Goal: Task Accomplishment & Management: Complete application form

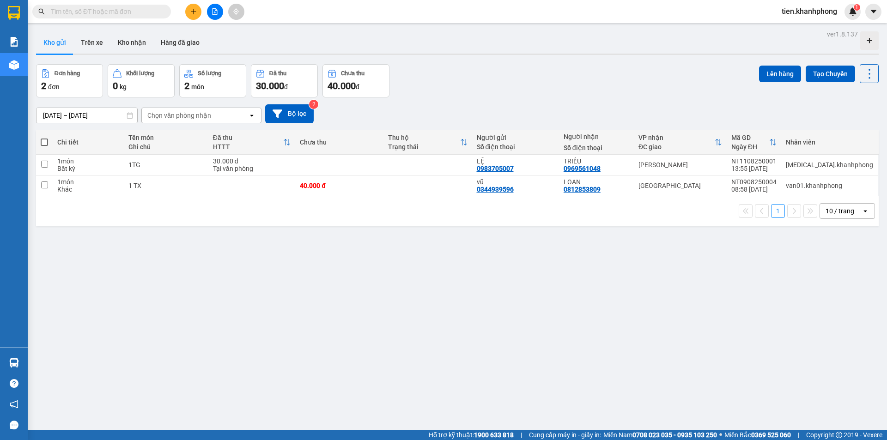
click at [193, 15] on button at bounding box center [193, 12] width 16 height 16
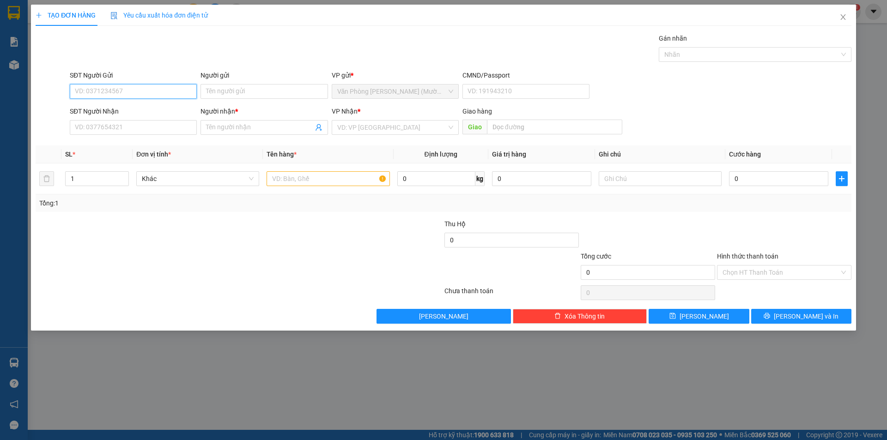
click at [121, 94] on input "SĐT Người Gửi" at bounding box center [133, 91] width 127 height 15
click at [123, 114] on div "0796242322 - A PHÁT" at bounding box center [133, 110] width 116 height 10
type input "0796242322"
type input "A PHÁT"
type input "0796242322"
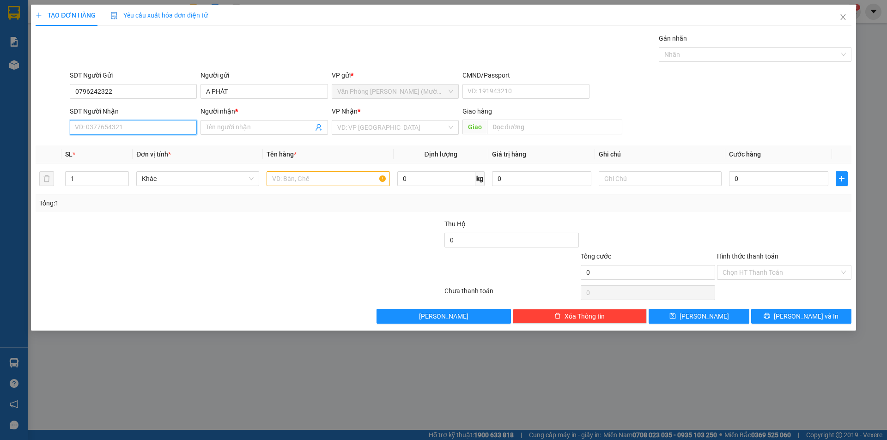
click at [122, 129] on input "SĐT Người Nhận" at bounding box center [133, 127] width 127 height 15
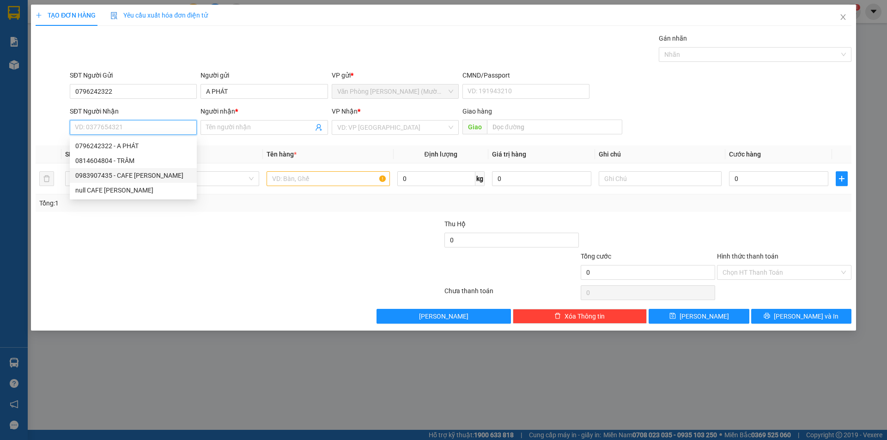
click at [106, 176] on div "0983907435 - CAFE [PERSON_NAME]" at bounding box center [133, 176] width 116 height 10
type input "0983907435"
type input "CAFE [PERSON_NAME]"
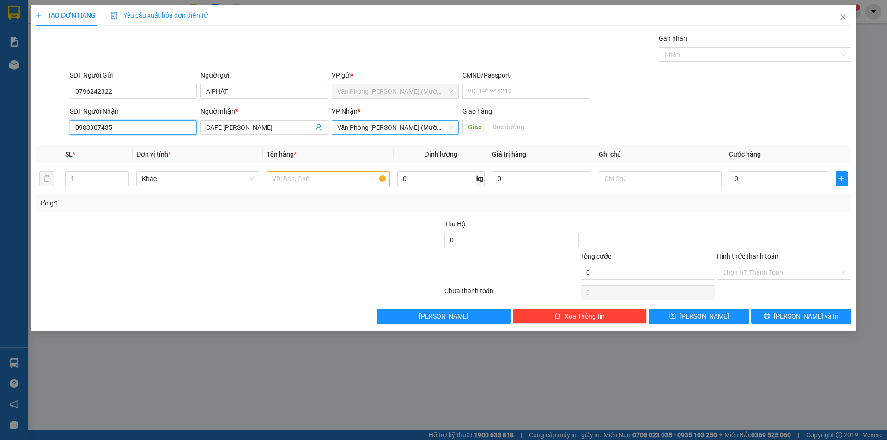
drag, startPoint x: 355, startPoint y: 125, endPoint x: 360, endPoint y: 134, distance: 10.0
click at [356, 128] on span "Văn Phòng [PERSON_NAME] (Mường Thanh)" at bounding box center [395, 128] width 116 height 14
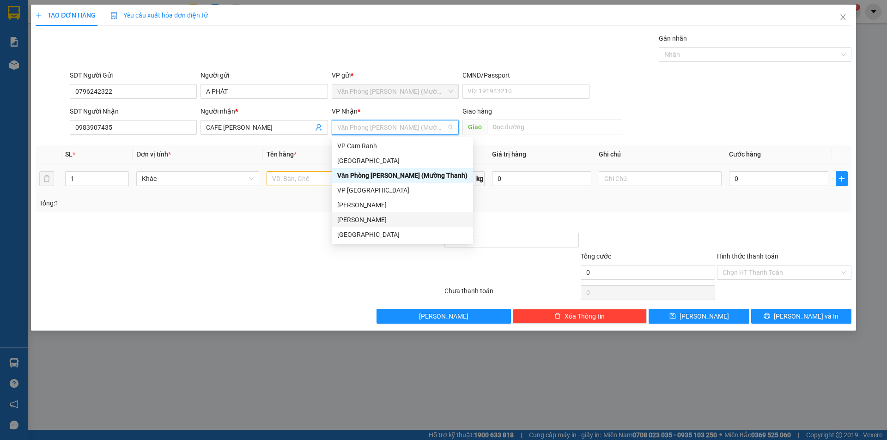
drag, startPoint x: 359, startPoint y: 219, endPoint x: 299, endPoint y: 179, distance: 72.0
click at [358, 219] on div "[PERSON_NAME]" at bounding box center [402, 220] width 130 height 10
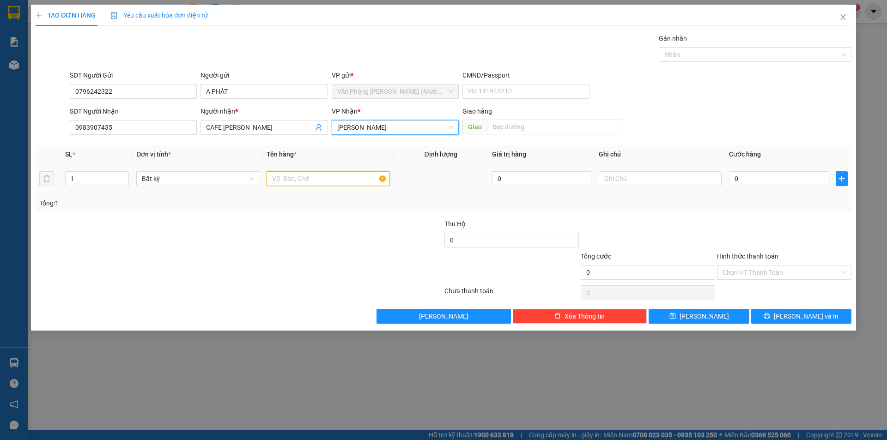
click at [299, 179] on input "text" at bounding box center [328, 178] width 123 height 15
type input "B"
type input "BAO DỪA"
click at [746, 178] on input "0" at bounding box center [778, 178] width 99 height 15
type input "3"
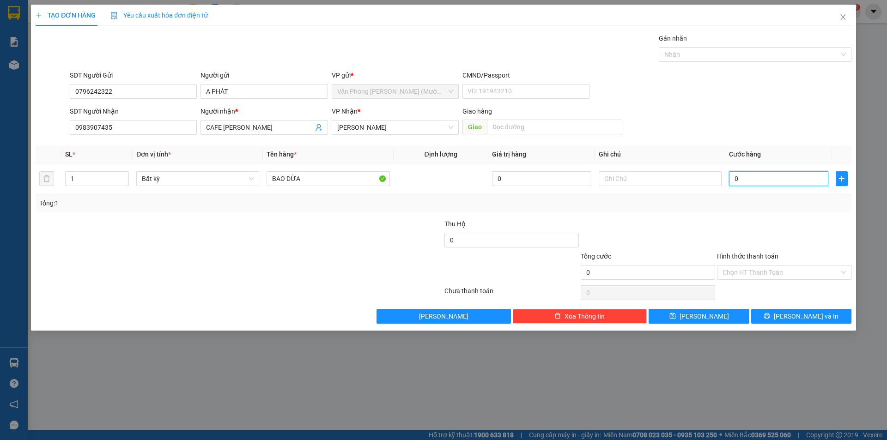
type input "3"
type input "30"
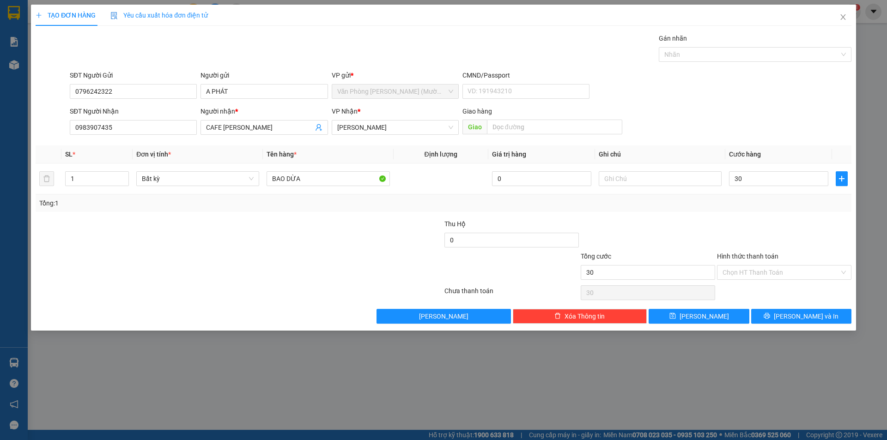
type input "30.000"
drag, startPoint x: 674, startPoint y: 210, endPoint x: 781, endPoint y: 243, distance: 111.7
click at [678, 210] on div "Tổng: 1" at bounding box center [444, 204] width 816 height 18
click at [770, 269] on input "Hình thức thanh toán" at bounding box center [781, 273] width 117 height 14
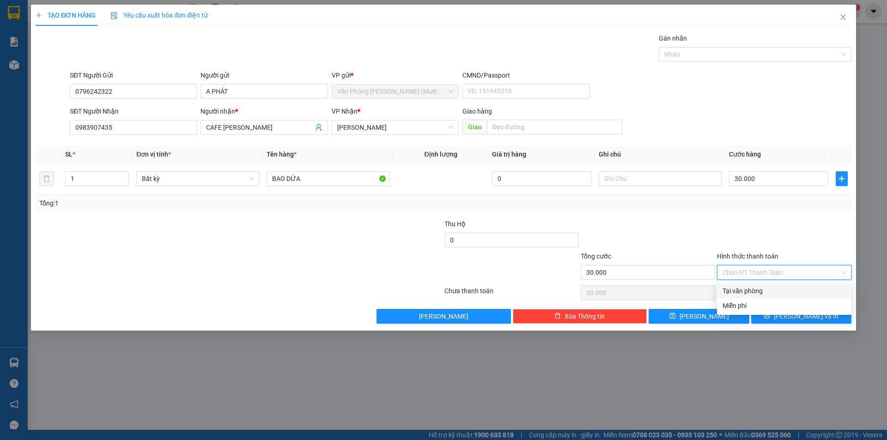
click at [752, 294] on div "Tại văn phòng" at bounding box center [784, 291] width 123 height 10
type input "0"
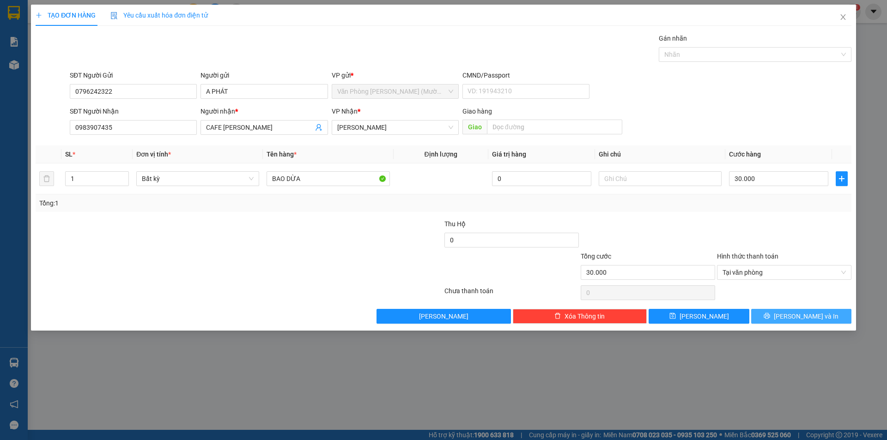
click at [800, 316] on span "[PERSON_NAME] và In" at bounding box center [806, 317] width 65 height 10
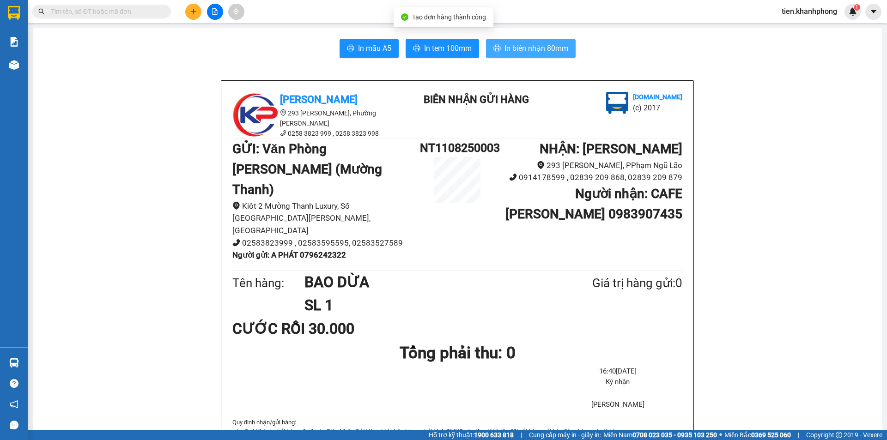
click at [528, 47] on span "In biên nhận 80mm" at bounding box center [537, 49] width 64 height 12
click at [315, 250] on b "Người gửi : A PHÁT 0796242322" at bounding box center [289, 254] width 114 height 9
copy b "0796242322"
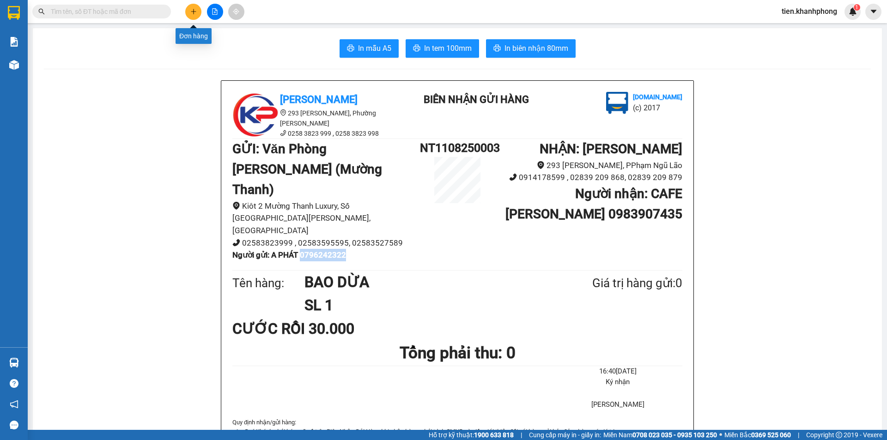
click at [190, 12] on icon "plus" at bounding box center [193, 11] width 6 height 6
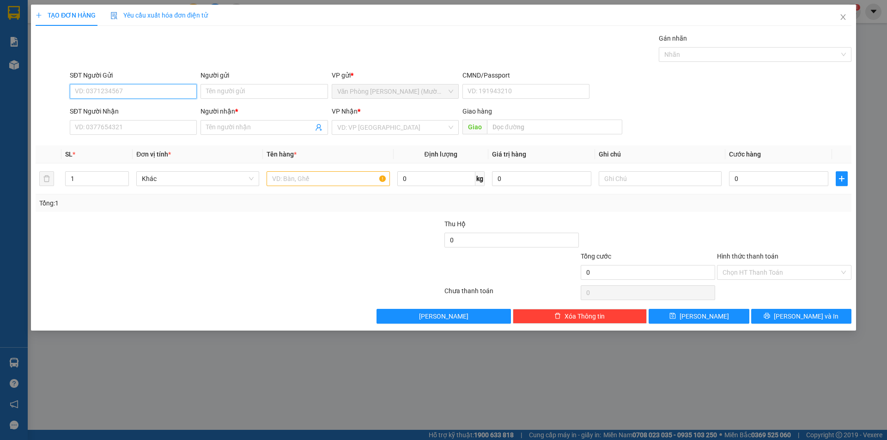
click at [123, 89] on input "SĐT Người Gửi" at bounding box center [133, 91] width 127 height 15
paste input "0796242322"
type input "0796242322"
click at [134, 110] on div "0796242322 - A PHÁT" at bounding box center [133, 110] width 116 height 10
type input "A PHÁT"
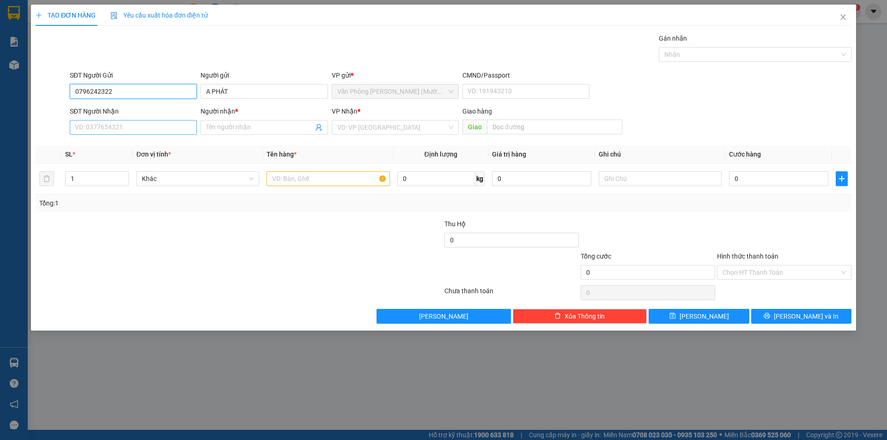
type input "0796242322"
click at [97, 129] on input "SĐT Người Nhận" at bounding box center [133, 127] width 127 height 15
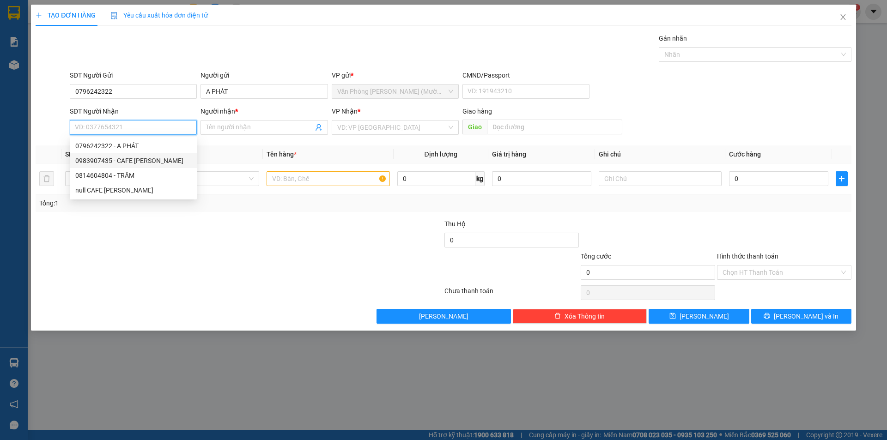
click at [148, 159] on div "0983907435 - CAFE [PERSON_NAME]" at bounding box center [133, 161] width 116 height 10
type input "0983907435"
type input "CAFE [PERSON_NAME]"
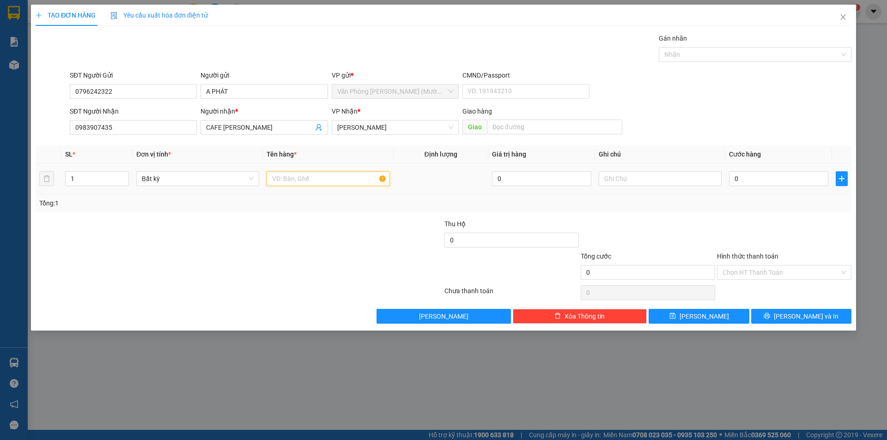
drag, startPoint x: 289, startPoint y: 177, endPoint x: 296, endPoint y: 83, distance: 93.6
click at [293, 168] on td at bounding box center [328, 179] width 130 height 31
type input "BAO DỪA"
click at [744, 179] on input "0" at bounding box center [778, 178] width 99 height 15
type input "4"
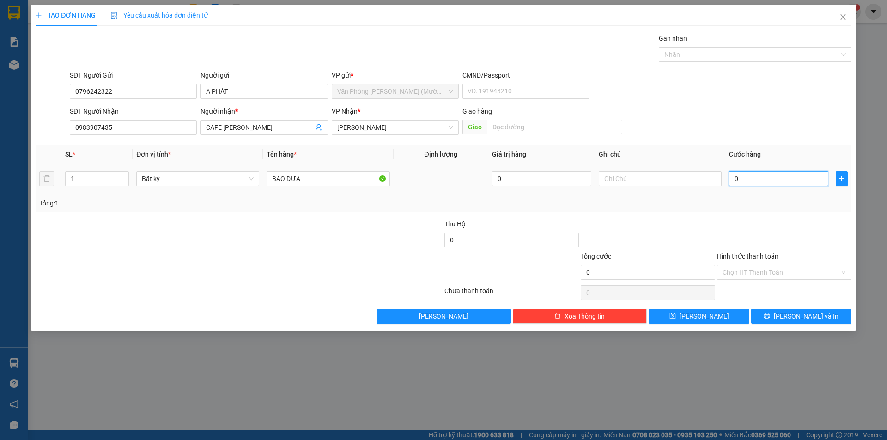
type input "4"
type input "40"
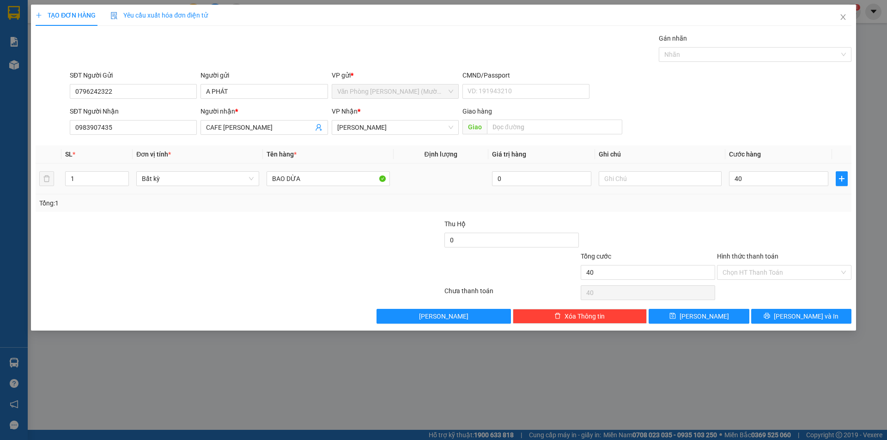
type input "40.000"
drag, startPoint x: 755, startPoint y: 213, endPoint x: 762, endPoint y: 202, distance: 12.4
click at [759, 208] on div "Transit Pickup Surcharge Ids Transit Deliver Surcharge Ids Transit Deliver Surc…" at bounding box center [444, 178] width 816 height 291
drag, startPoint x: 753, startPoint y: 273, endPoint x: 752, endPoint y: 289, distance: 16.2
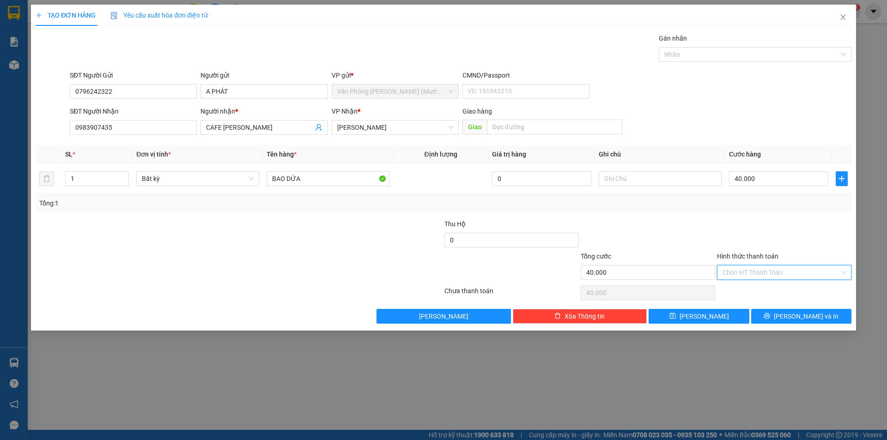
click at [753, 273] on input "Hình thức thanh toán" at bounding box center [781, 273] width 117 height 14
click at [751, 293] on div "Tại văn phòng" at bounding box center [784, 291] width 123 height 10
type input "0"
click at [800, 318] on span "[PERSON_NAME] và In" at bounding box center [806, 317] width 65 height 10
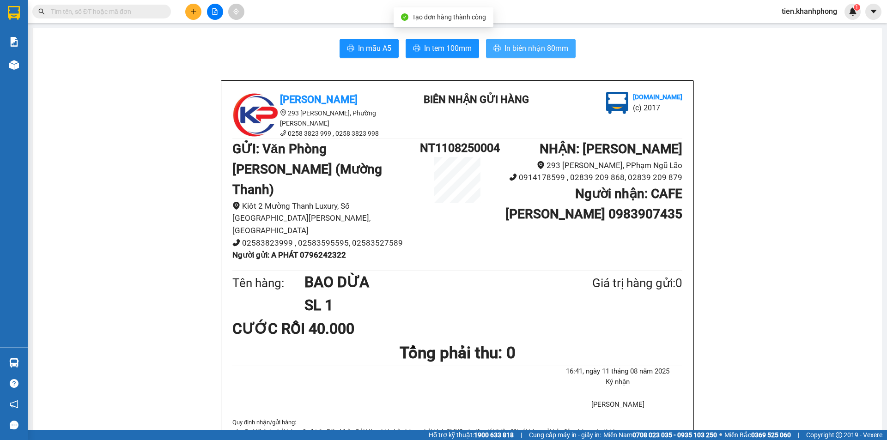
click at [536, 49] on span "In biên nhận 80mm" at bounding box center [537, 49] width 64 height 12
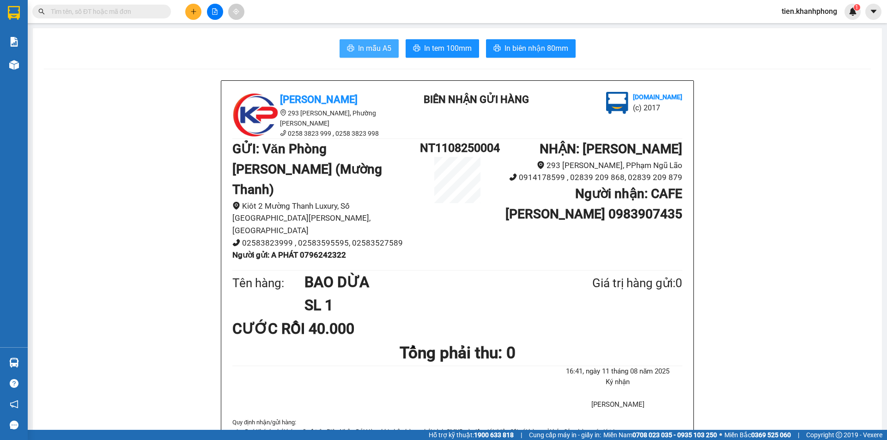
click at [358, 49] on span "In mẫu A5" at bounding box center [374, 49] width 33 height 12
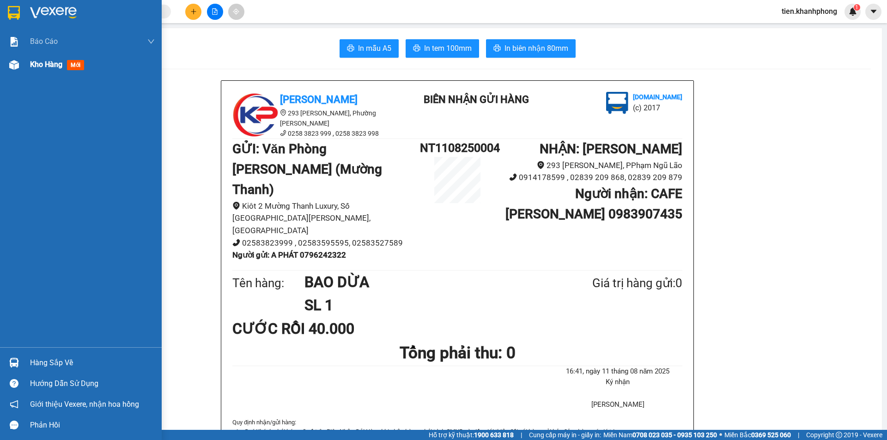
click at [46, 72] on div "Kho hàng mới" at bounding box center [92, 64] width 125 height 23
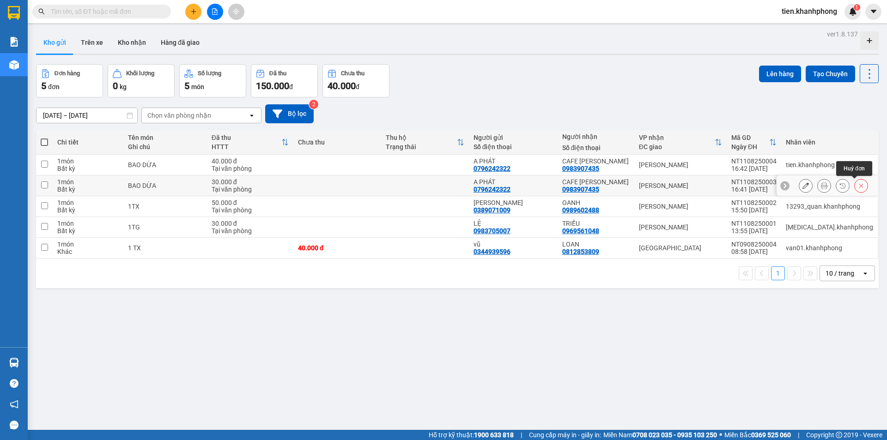
click at [858, 188] on icon at bounding box center [861, 186] width 6 height 6
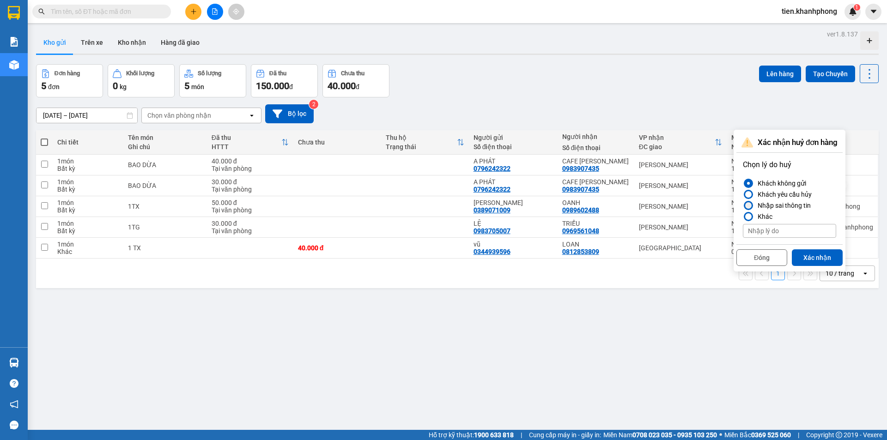
click at [763, 203] on div "Nhập sai thông tin" at bounding box center [782, 205] width 57 height 11
click at [743, 206] on input "Nhập sai thông tin" at bounding box center [743, 206] width 0 height 0
click at [815, 256] on button "Xác nhận" at bounding box center [817, 258] width 51 height 17
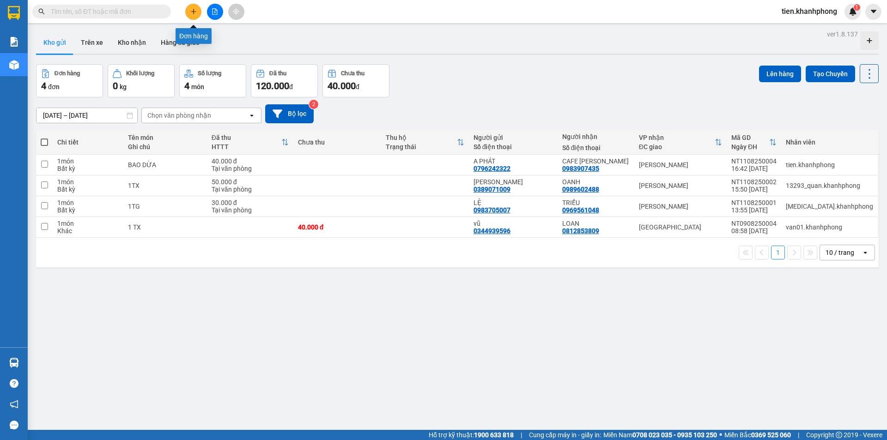
click at [196, 11] on icon "plus" at bounding box center [193, 11] width 6 height 6
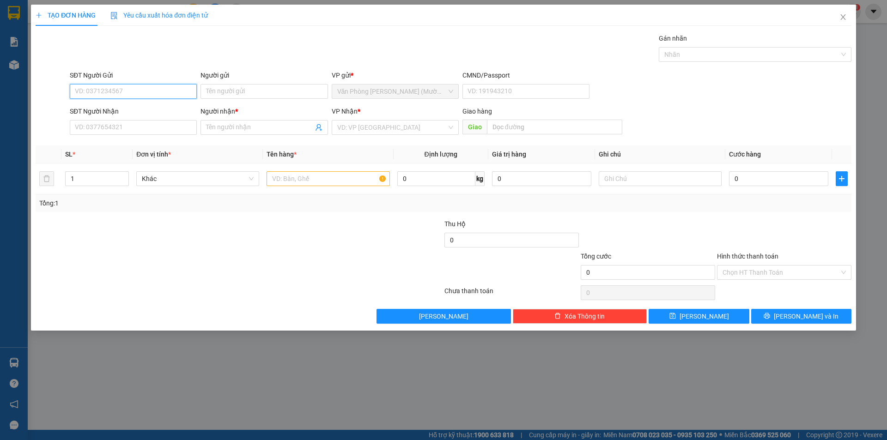
click at [103, 91] on input "SĐT Người Gửi" at bounding box center [133, 91] width 127 height 15
type input "0812861211"
click at [117, 109] on div "0812861211 - TÙNG" at bounding box center [133, 110] width 116 height 10
type input "TÙNG"
type input "0812861211"
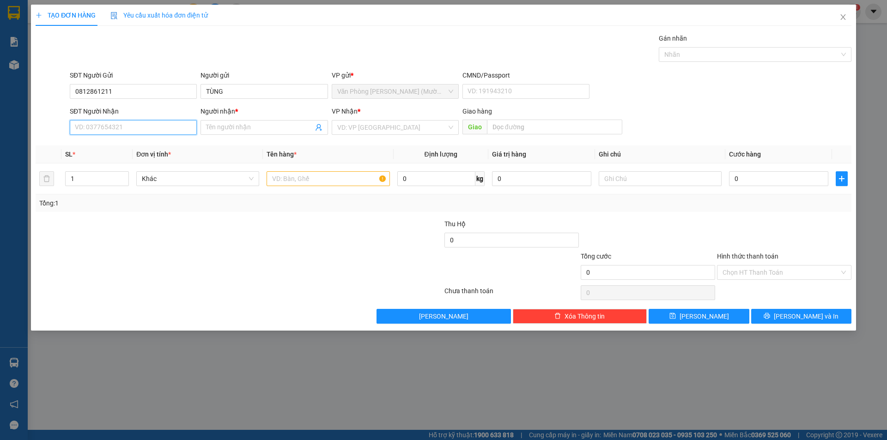
click at [119, 129] on input "SĐT Người Nhận" at bounding box center [133, 127] width 127 height 15
click at [131, 160] on div "0978759581 - KHANG" at bounding box center [133, 161] width 116 height 10
type input "0978759581"
type input "KHANG"
click at [313, 182] on input "text" at bounding box center [328, 178] width 123 height 15
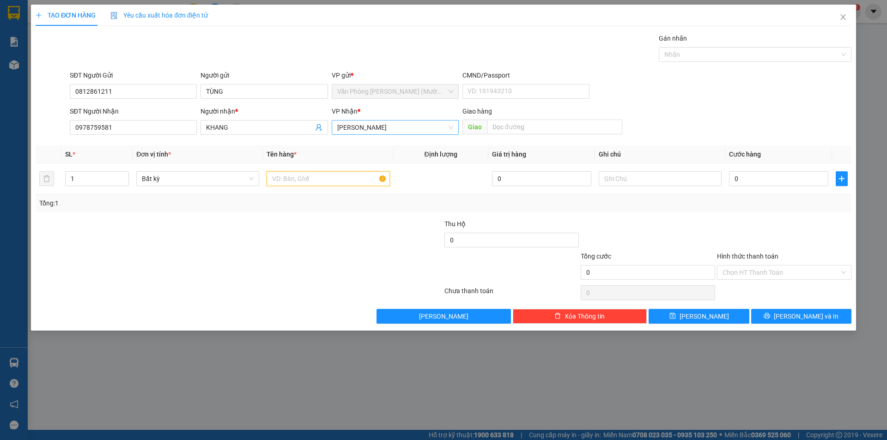
click at [394, 128] on span "[PERSON_NAME]" at bounding box center [395, 128] width 116 height 14
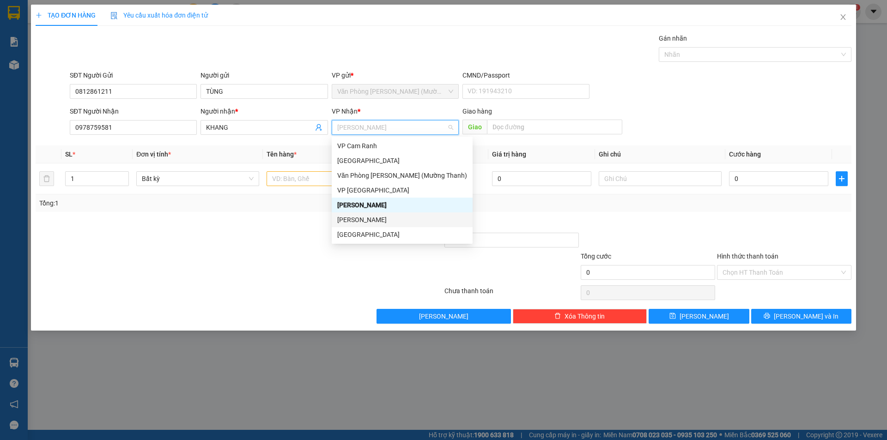
click at [354, 218] on div "[PERSON_NAME]" at bounding box center [402, 220] width 130 height 10
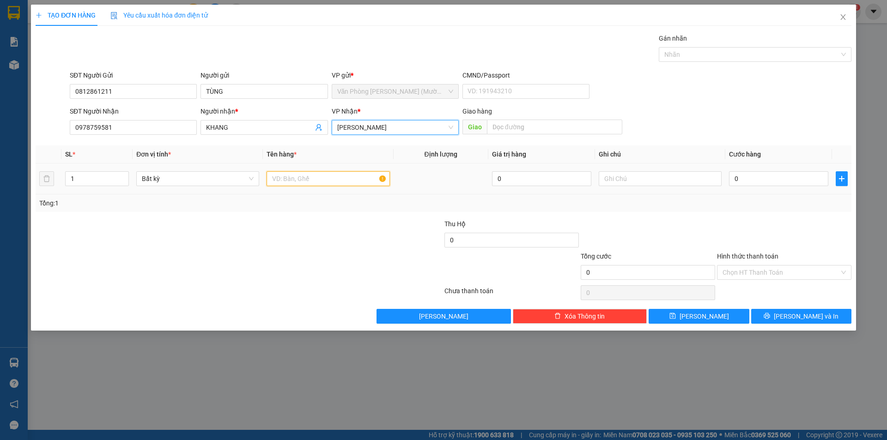
click at [294, 178] on input "text" at bounding box center [328, 178] width 123 height 15
type input "b"
type input "BỊCH GIẤY"
click at [752, 182] on input "0" at bounding box center [778, 178] width 99 height 15
type input "2"
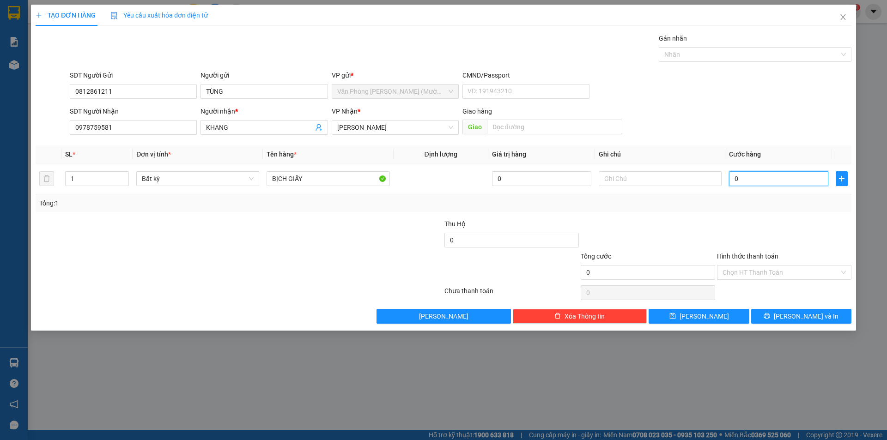
type input "2"
type input "20"
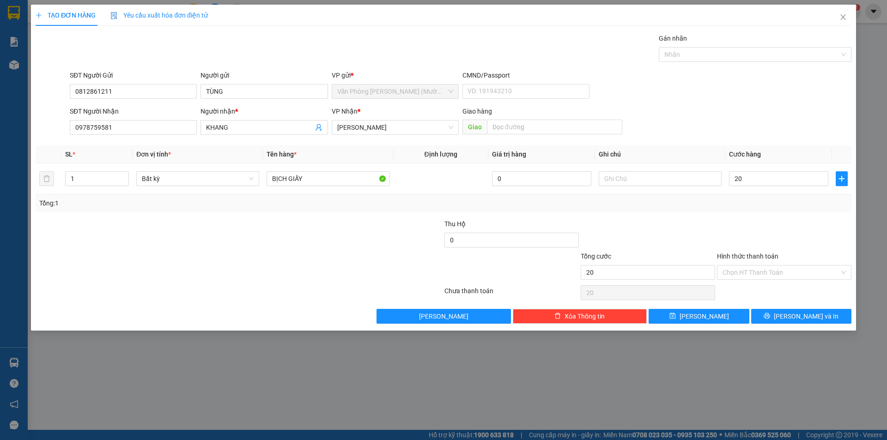
type input "20.000"
drag, startPoint x: 764, startPoint y: 205, endPoint x: 760, endPoint y: 253, distance: 48.3
click at [764, 206] on div "Tổng: 1" at bounding box center [443, 203] width 809 height 10
click at [750, 271] on input "Hình thức thanh toán" at bounding box center [781, 273] width 117 height 14
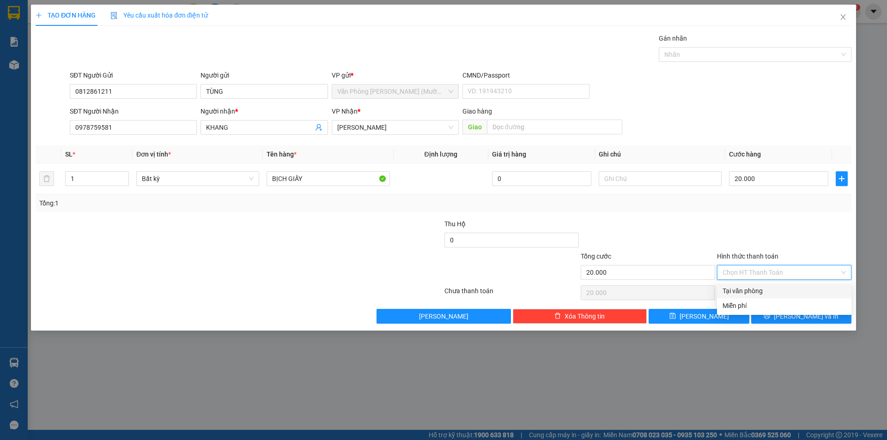
click at [751, 288] on div "Tại văn phòng" at bounding box center [784, 291] width 123 height 10
type input "0"
click at [798, 317] on span "[PERSON_NAME] và In" at bounding box center [806, 317] width 65 height 10
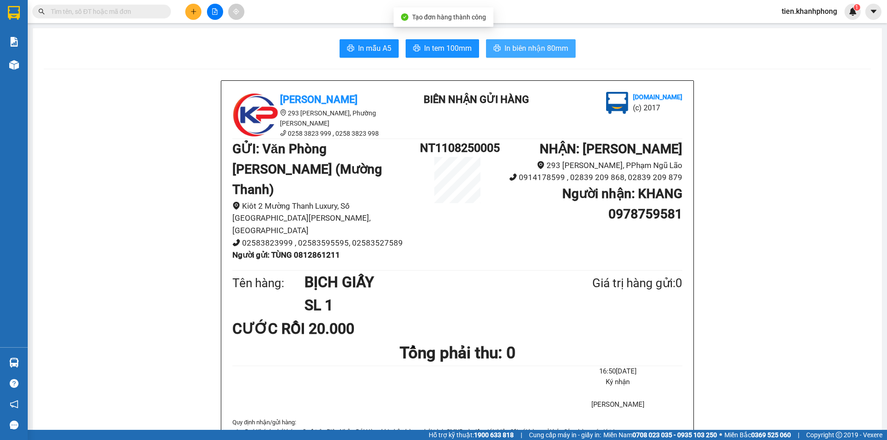
click at [530, 46] on span "In biên nhận 80mm" at bounding box center [537, 49] width 64 height 12
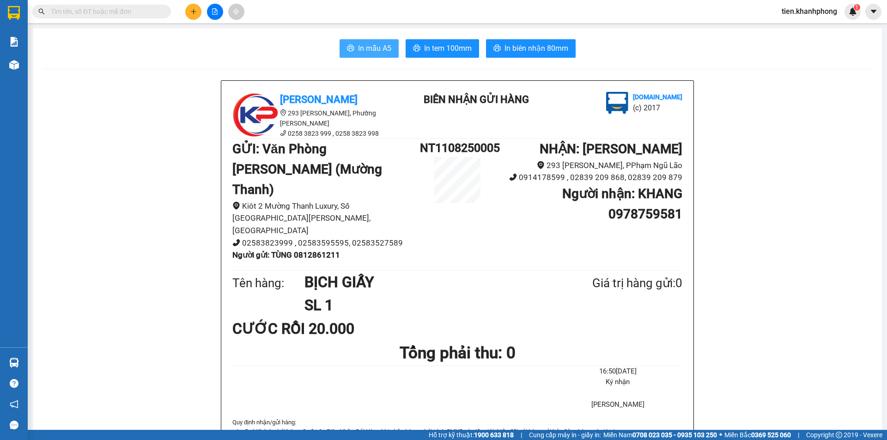
click at [365, 47] on span "In mẫu A5" at bounding box center [374, 49] width 33 height 12
